Goal: Navigation & Orientation: Find specific page/section

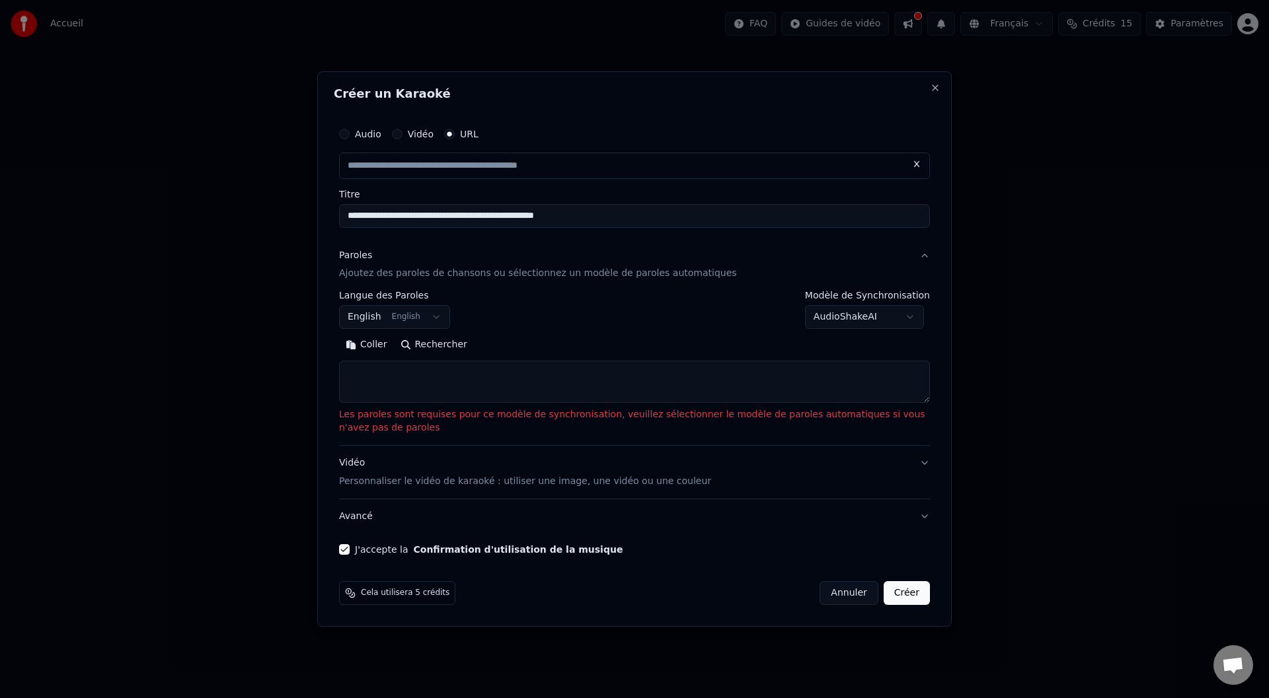
click at [856, 598] on button "Annuler" at bounding box center [848, 593] width 58 height 24
type input "**********"
select select
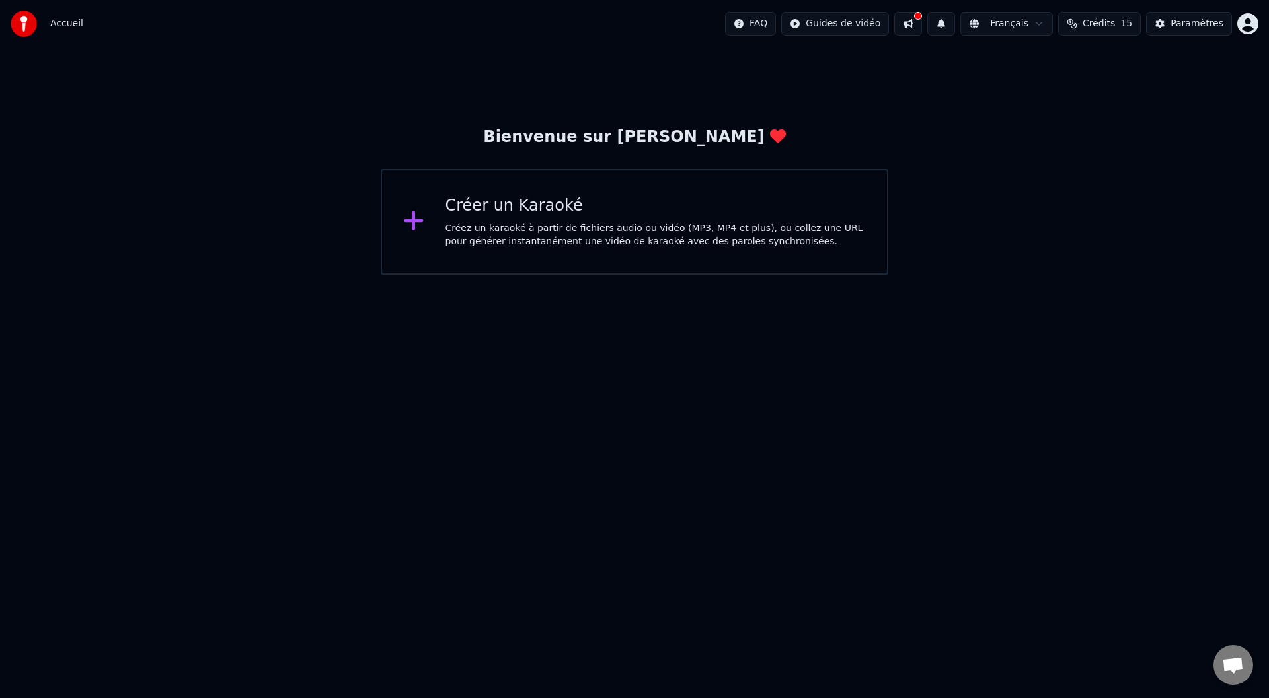
click at [983, 116] on div "Bienvenue sur [PERSON_NAME] un Karaoké Créez un karaoké à partir de fichiers au…" at bounding box center [634, 161] width 1269 height 227
click at [922, 25] on button at bounding box center [908, 24] width 28 height 24
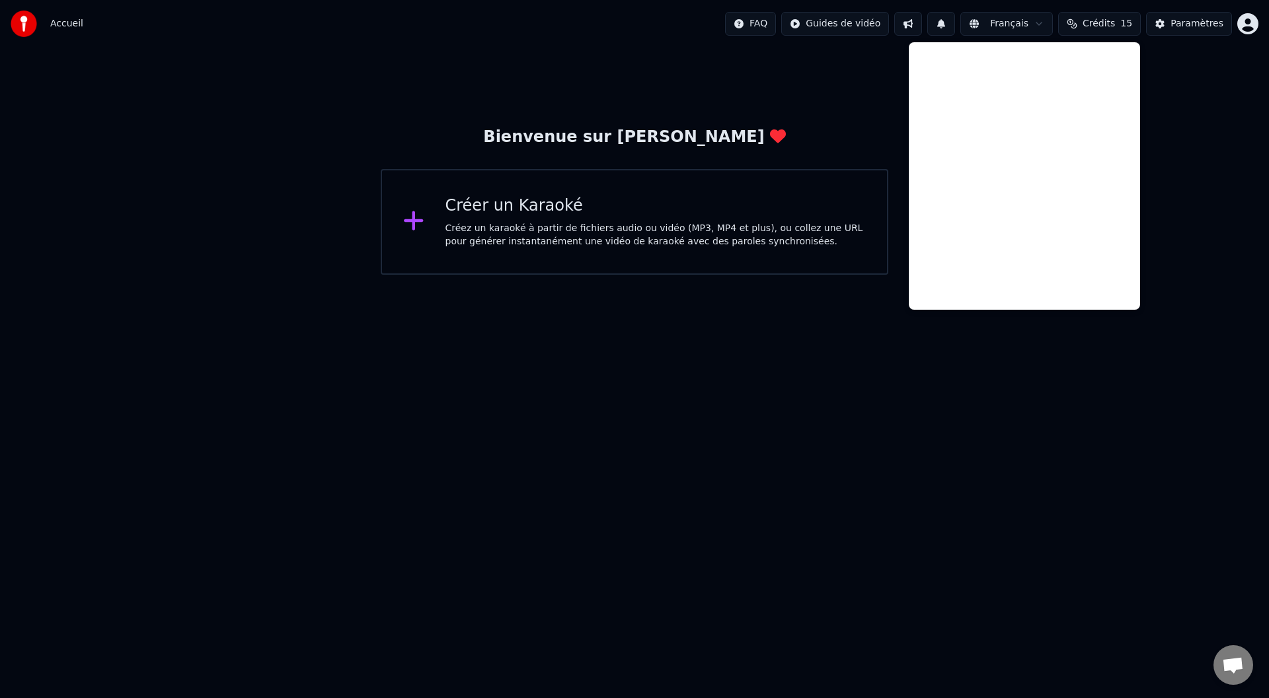
click at [1218, 163] on div "Bienvenue sur [PERSON_NAME] un Karaoké Créez un karaoké à partir de fichiers au…" at bounding box center [634, 161] width 1269 height 227
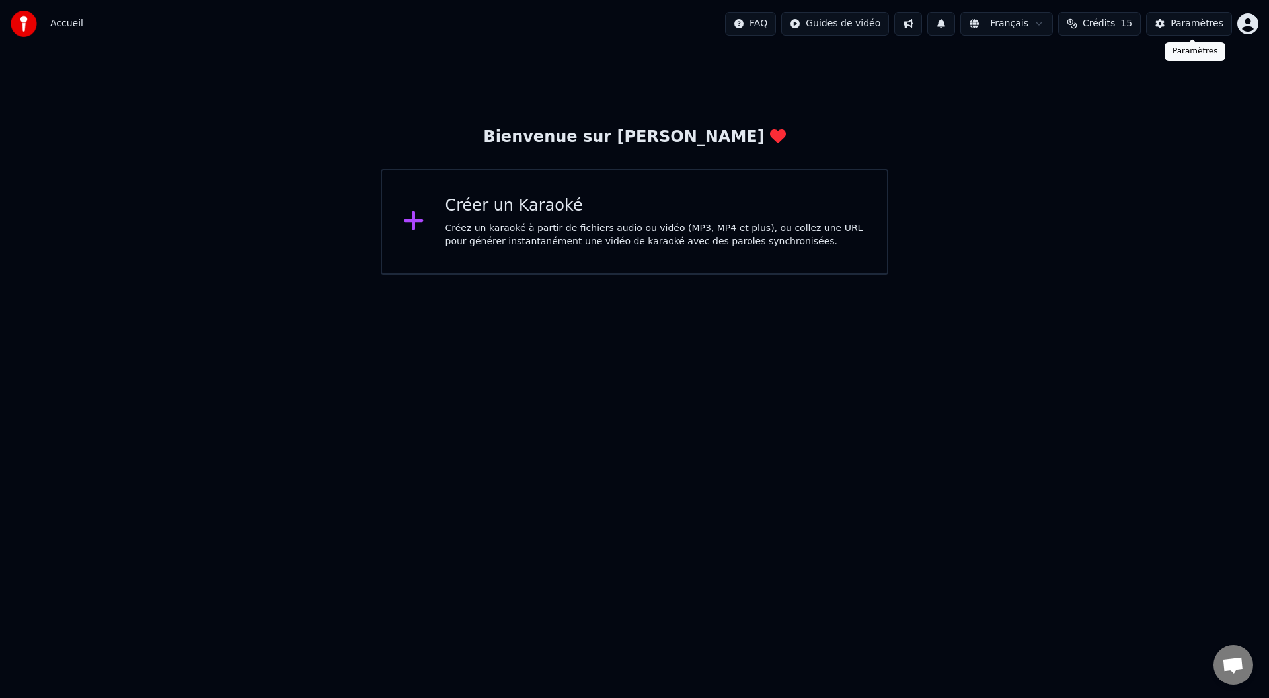
click at [1184, 26] on div "Paramètres" at bounding box center [1196, 23] width 53 height 13
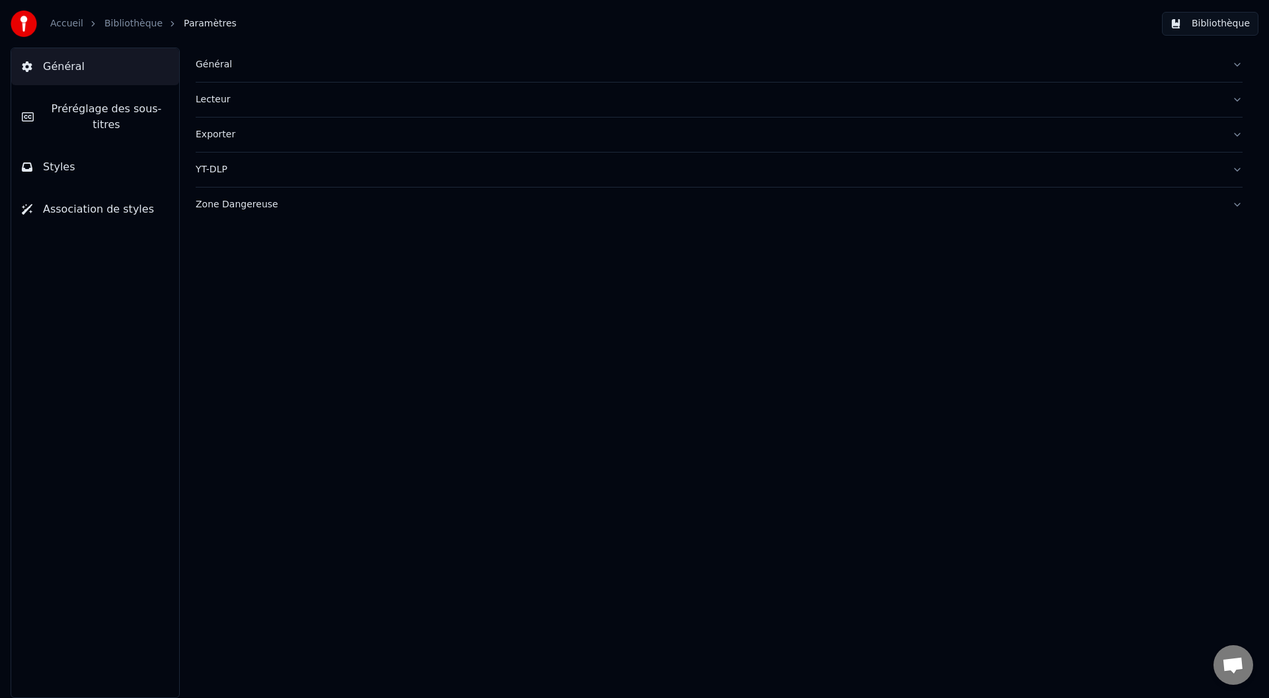
click at [114, 28] on link "Bibliothèque" at bounding box center [133, 23] width 58 height 13
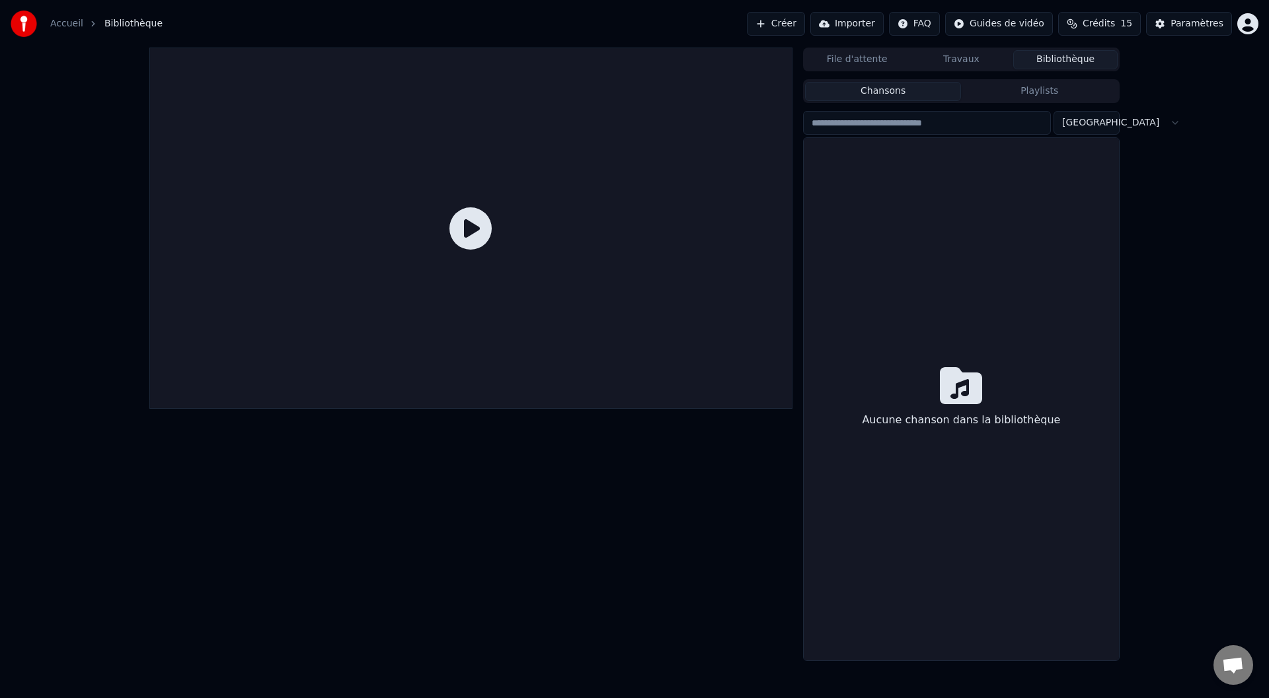
click at [63, 26] on link "Accueil" at bounding box center [66, 23] width 33 height 13
